Goal: Task Accomplishment & Management: Use online tool/utility

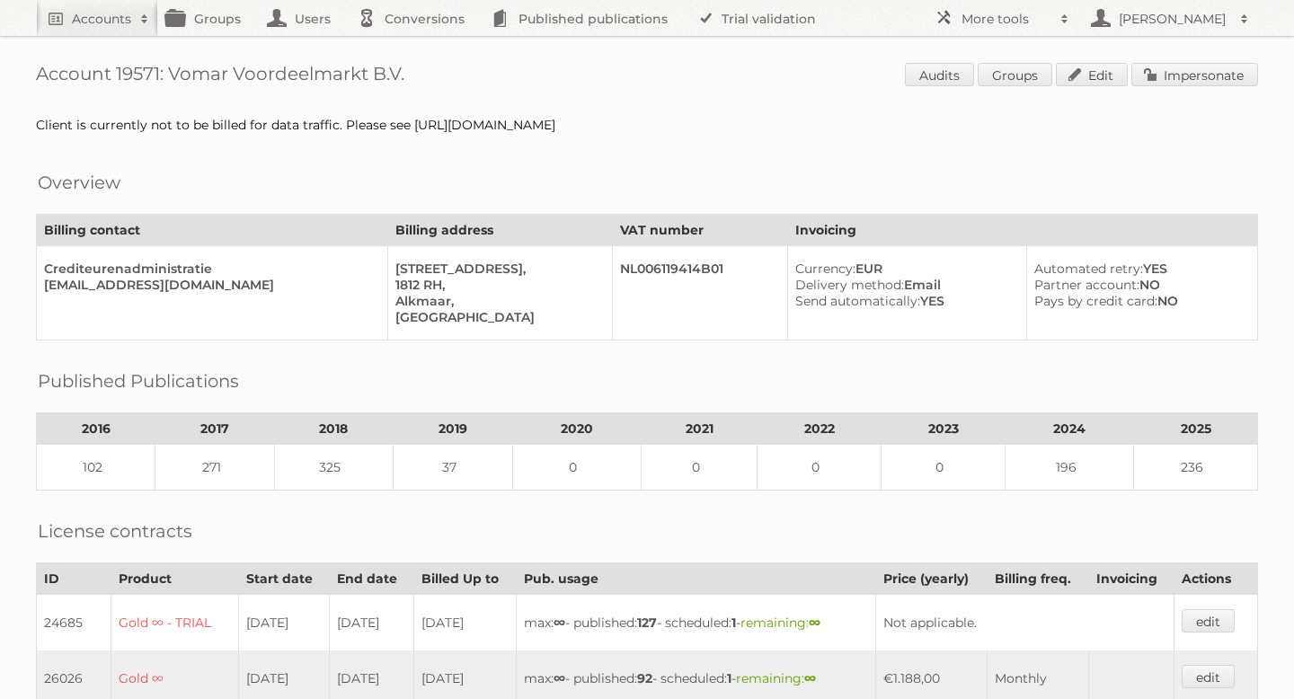
click at [1182, 97] on div "Account 19571: Vomar Voordeelmarkt B.V. Audits Groups Edit Impersonate Client i…" at bounding box center [647, 620] width 1294 height 1241
click at [1179, 84] on link "Impersonate" at bounding box center [1194, 74] width 127 height 23
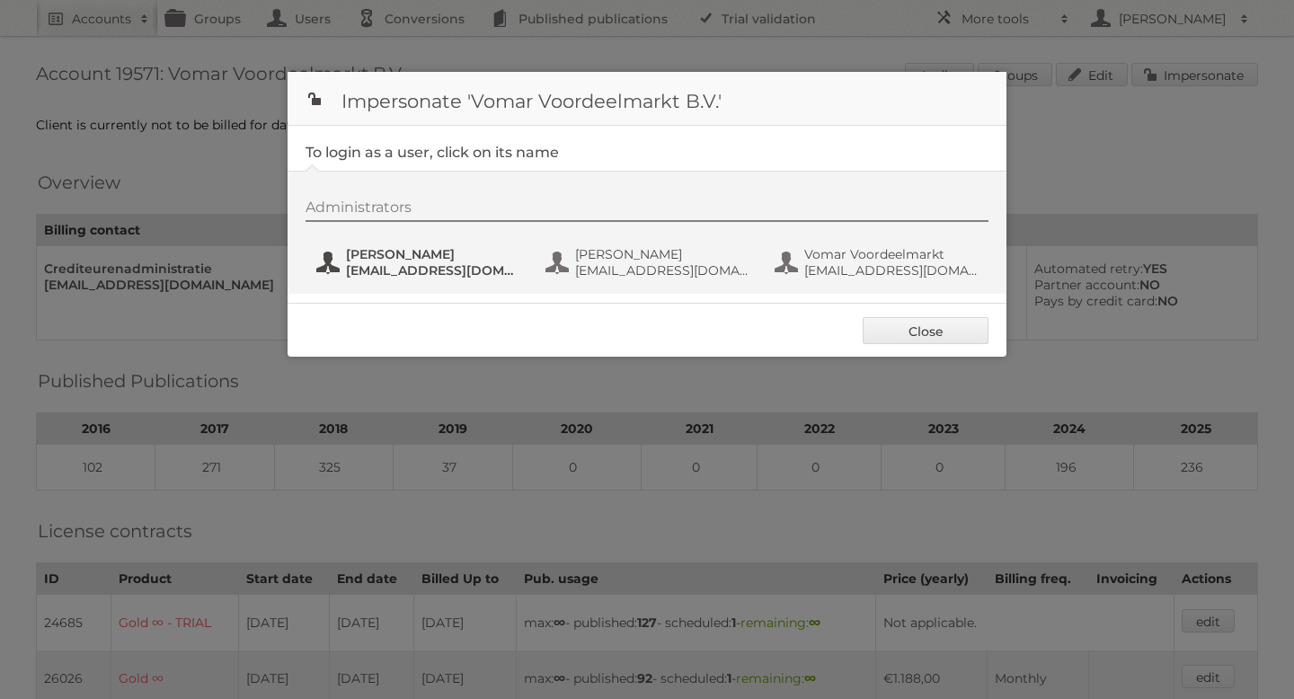
click at [415, 259] on span "Janna" at bounding box center [433, 254] width 174 height 16
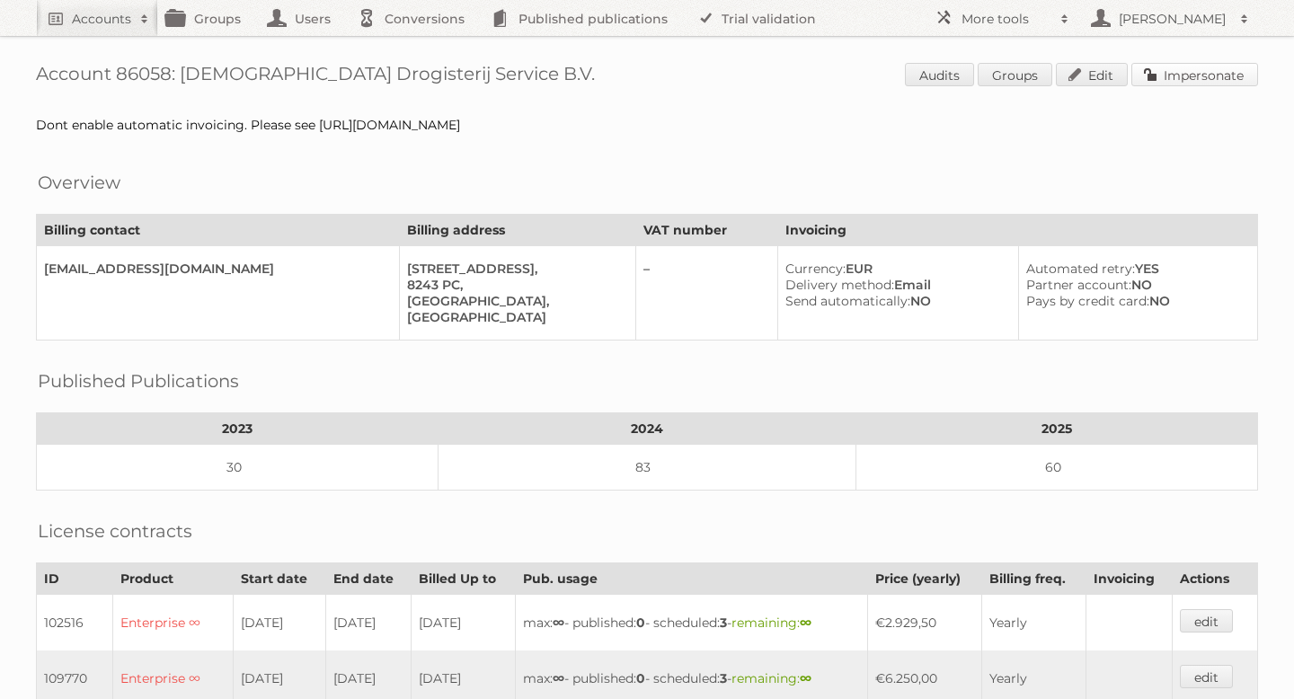
click at [1160, 74] on link "Impersonate" at bounding box center [1194, 74] width 127 height 23
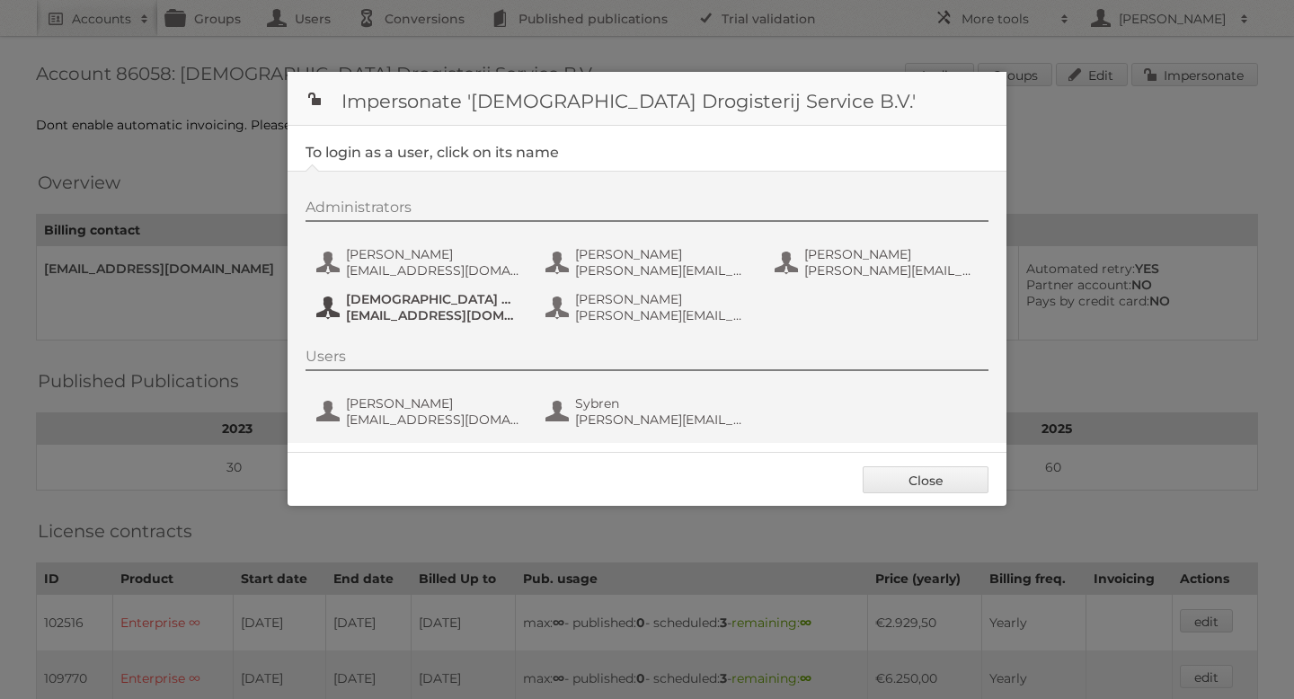
click at [438, 290] on button "[DEMOGRAPHIC_DATA] Drogisterij [EMAIL_ADDRESS][DOMAIN_NAME]" at bounding box center [419, 307] width 211 height 36
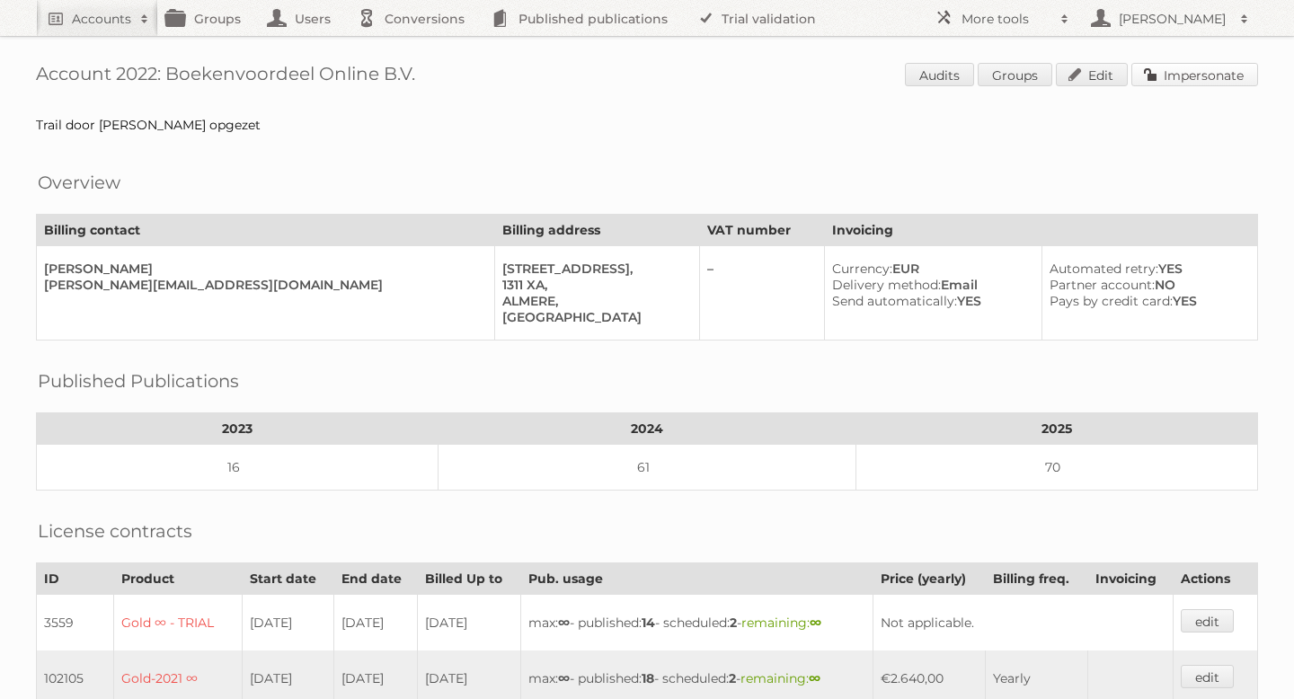
click at [1193, 69] on link "Impersonate" at bounding box center [1194, 74] width 127 height 23
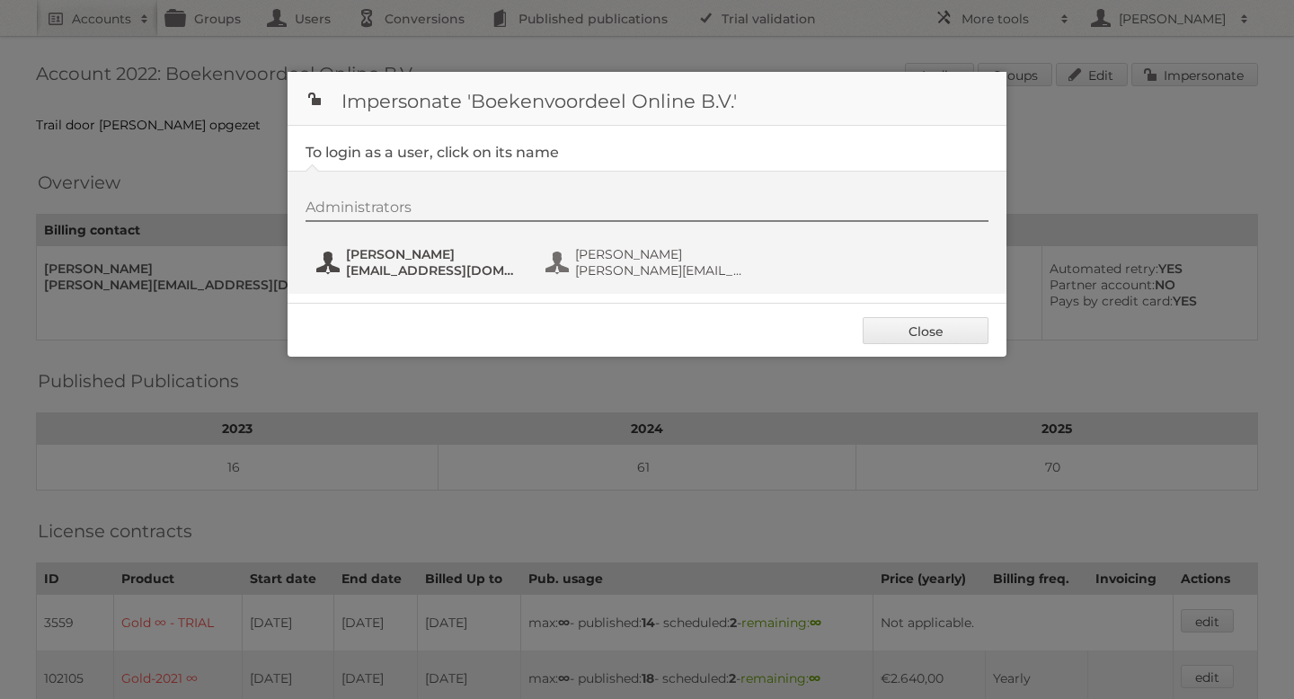
click at [412, 270] on span "mariska.snel@hk.boekenvoordeel.nl" at bounding box center [433, 270] width 174 height 16
